Goal: Information Seeking & Learning: Learn about a topic

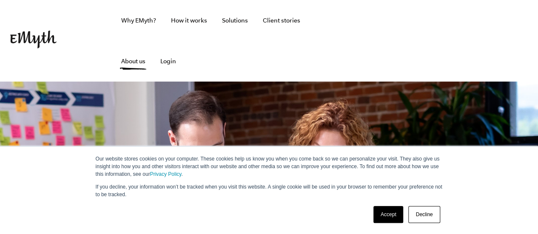
click at [393, 216] on link "Accept" at bounding box center [388, 214] width 30 height 17
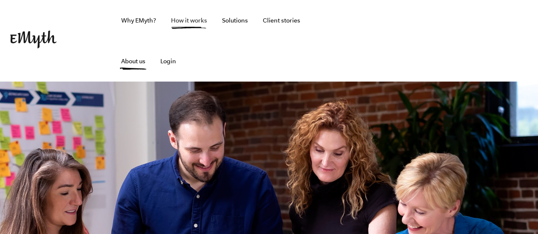
click at [173, 17] on link "How it works" at bounding box center [189, 20] width 50 height 41
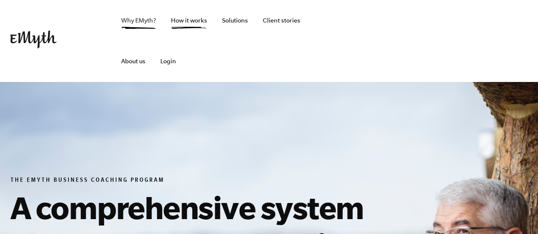
click at [147, 20] on link "Why EMyth?" at bounding box center [138, 20] width 48 height 41
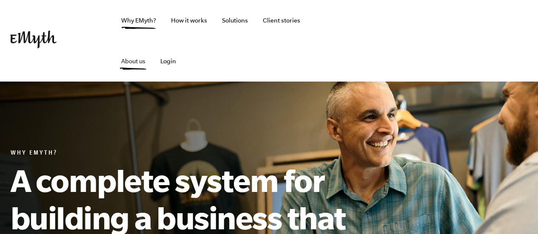
click at [152, 41] on link "About us" at bounding box center [133, 61] width 38 height 41
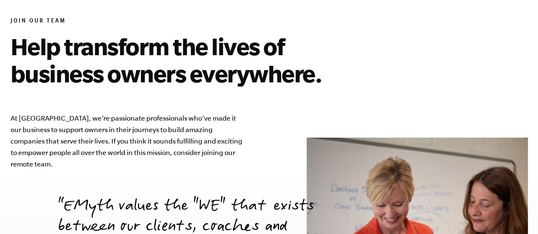
scroll to position [2931, 0]
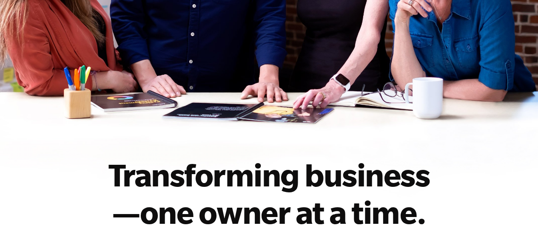
scroll to position [0, 0]
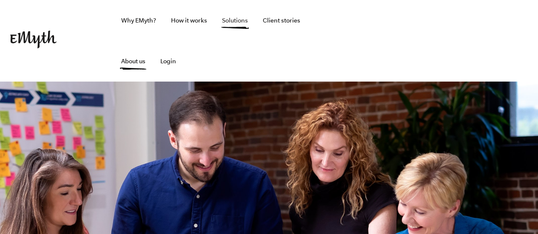
click at [233, 20] on link "Solutions" at bounding box center [235, 20] width 40 height 41
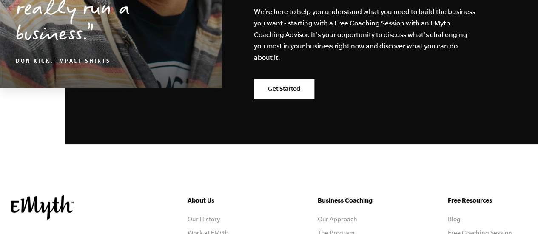
scroll to position [1658, 0]
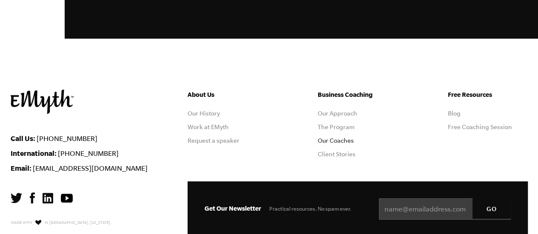
click at [338, 137] on link "Our Coaches" at bounding box center [336, 140] width 36 height 7
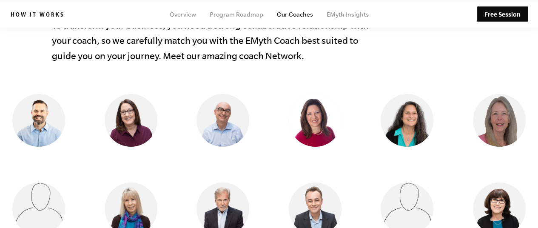
scroll to position [761, 0]
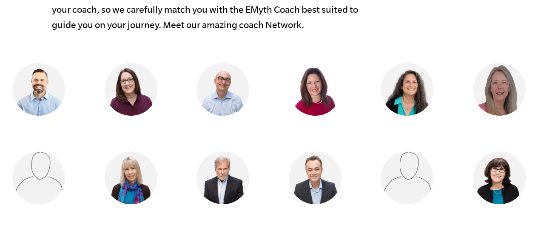
drag, startPoint x: 539, startPoint y: 22, endPoint x: 540, endPoint y: 106, distance: 83.8
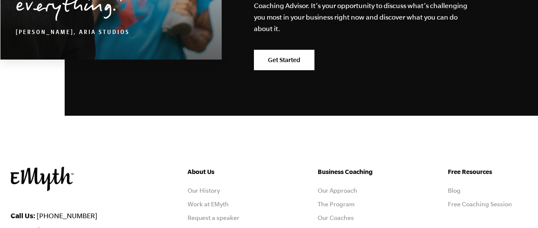
scroll to position [1659, 0]
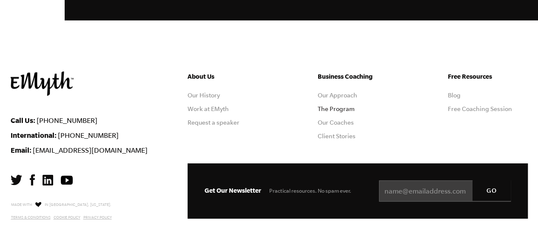
click at [338, 108] on link "The Program" at bounding box center [336, 108] width 37 height 7
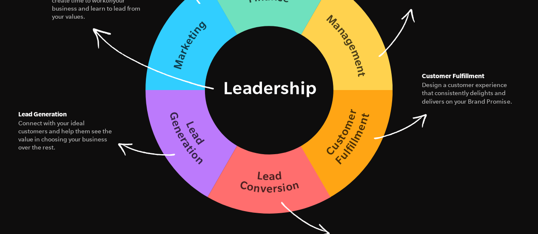
scroll to position [1438, 0]
